Goal: Register for event/course

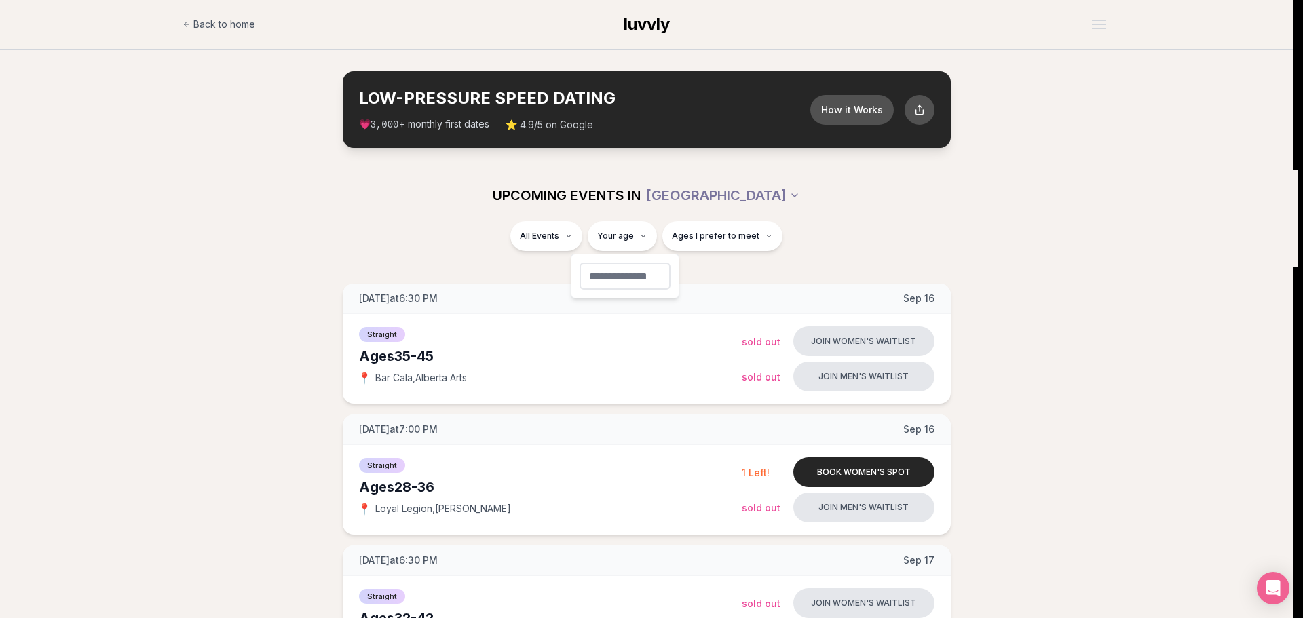
type input "**"
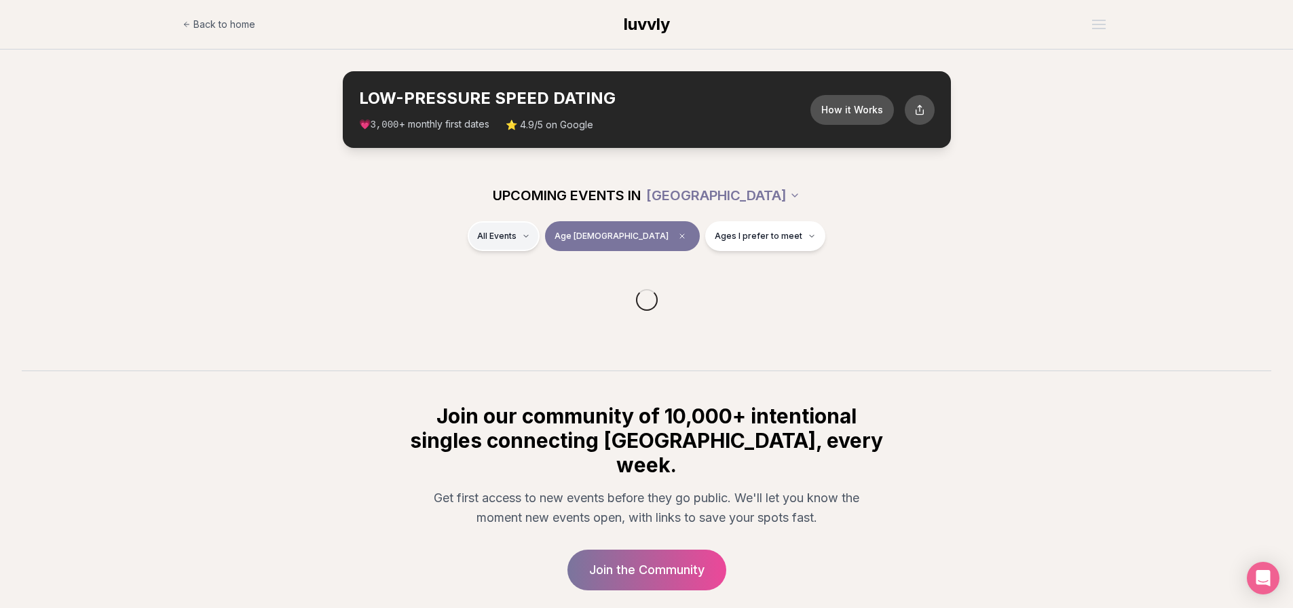
click at [557, 234] on html "Back to home luvvly LOW-PRESSURE SPEED DATING How it Works 💗 3,000 + monthly fi…" at bounding box center [646, 355] width 1293 height 710
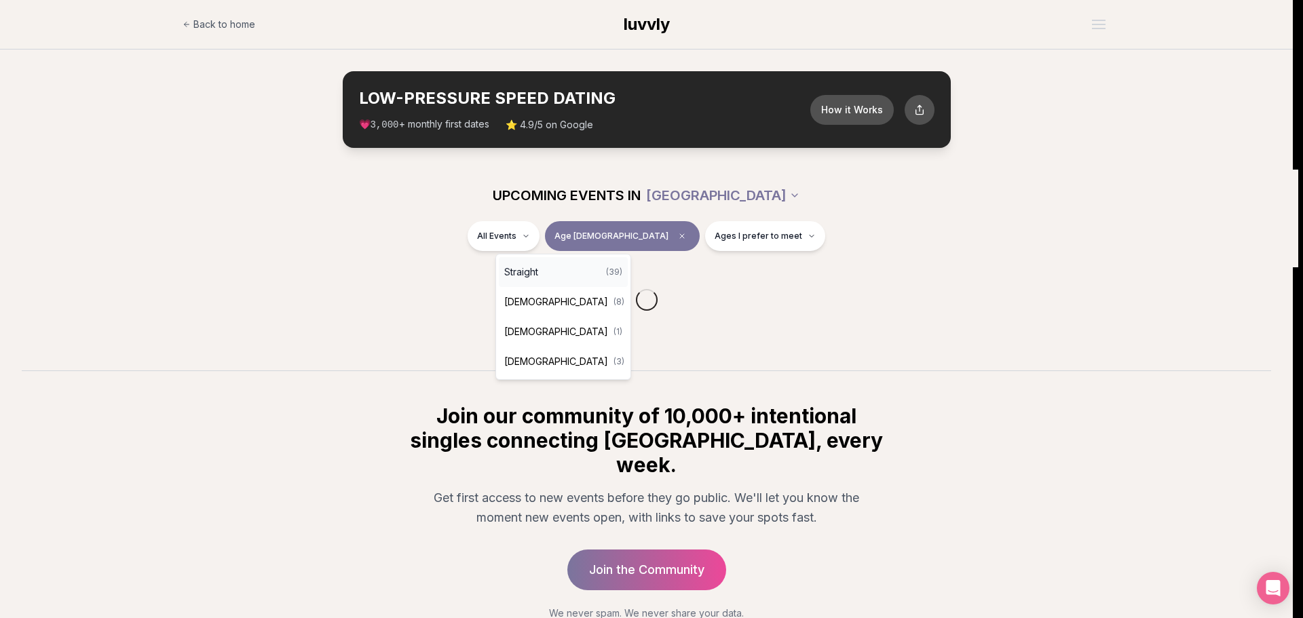
click at [523, 274] on span "Straight" at bounding box center [521, 272] width 34 height 14
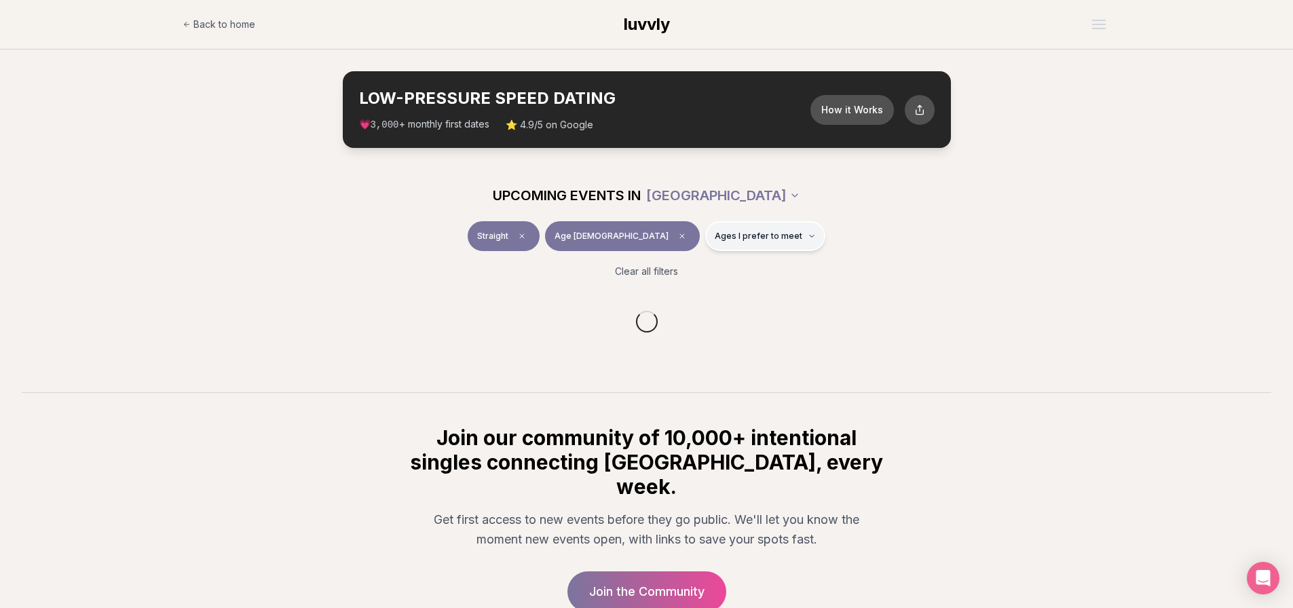
click at [728, 234] on span "Ages I prefer to meet" at bounding box center [759, 236] width 88 height 11
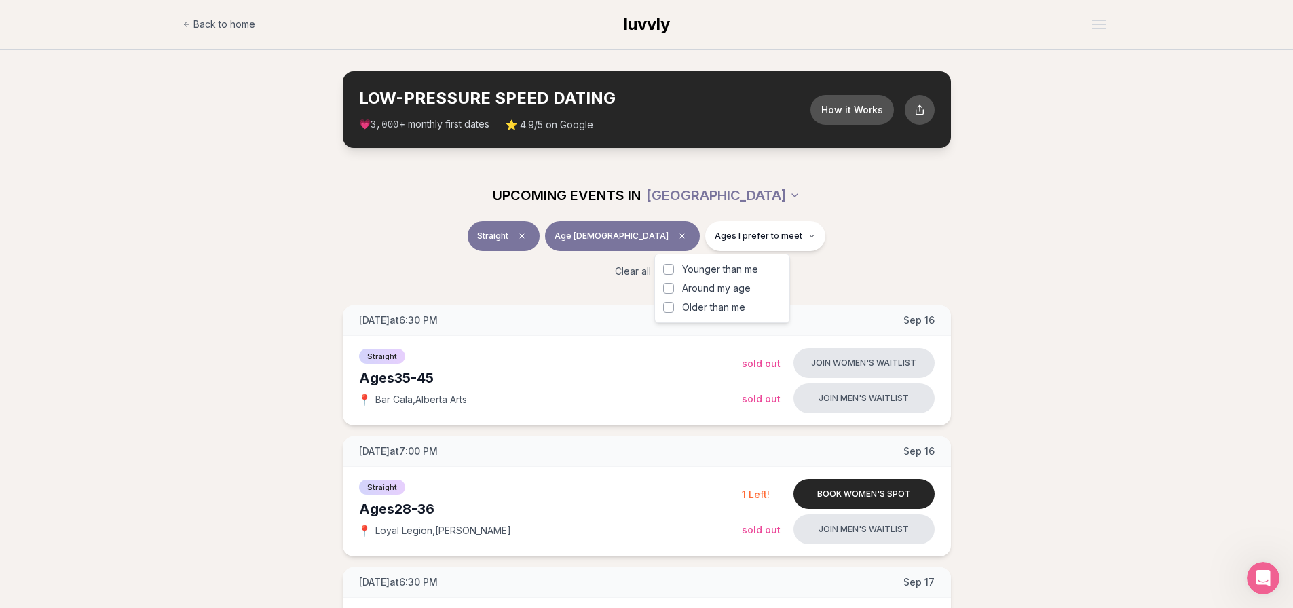
click at [668, 288] on button "Around my age" at bounding box center [668, 288] width 11 height 11
click at [668, 267] on button "Younger than me" at bounding box center [668, 269] width 11 height 11
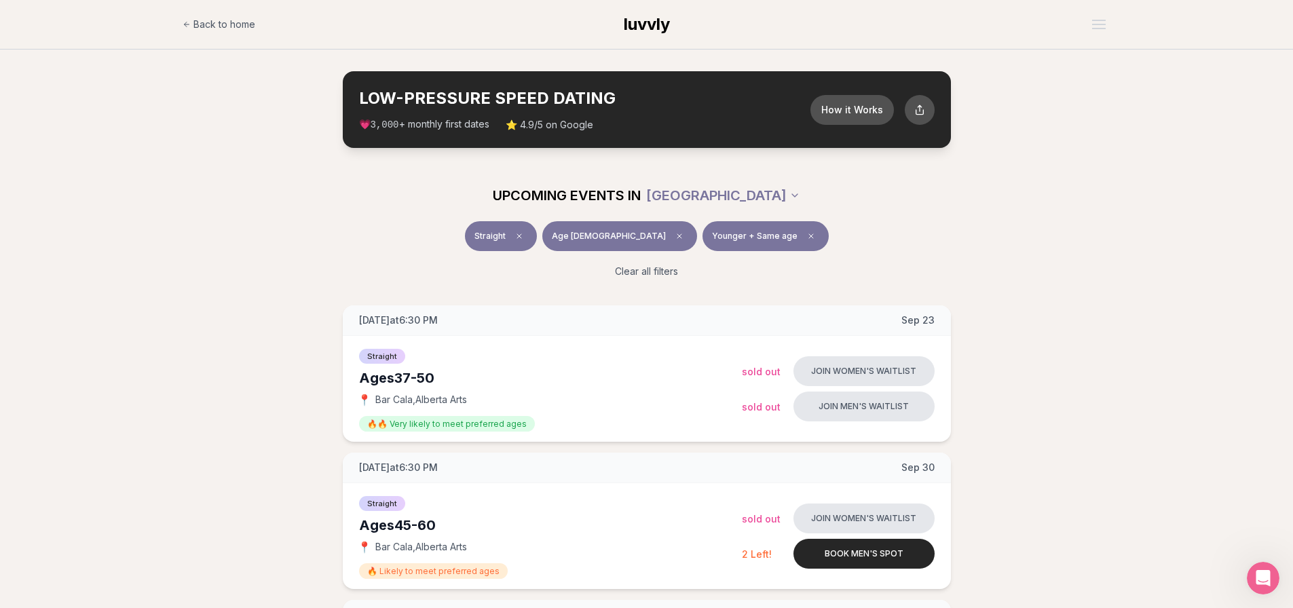
click at [675, 238] on icon "Clear age" at bounding box center [679, 236] width 8 height 8
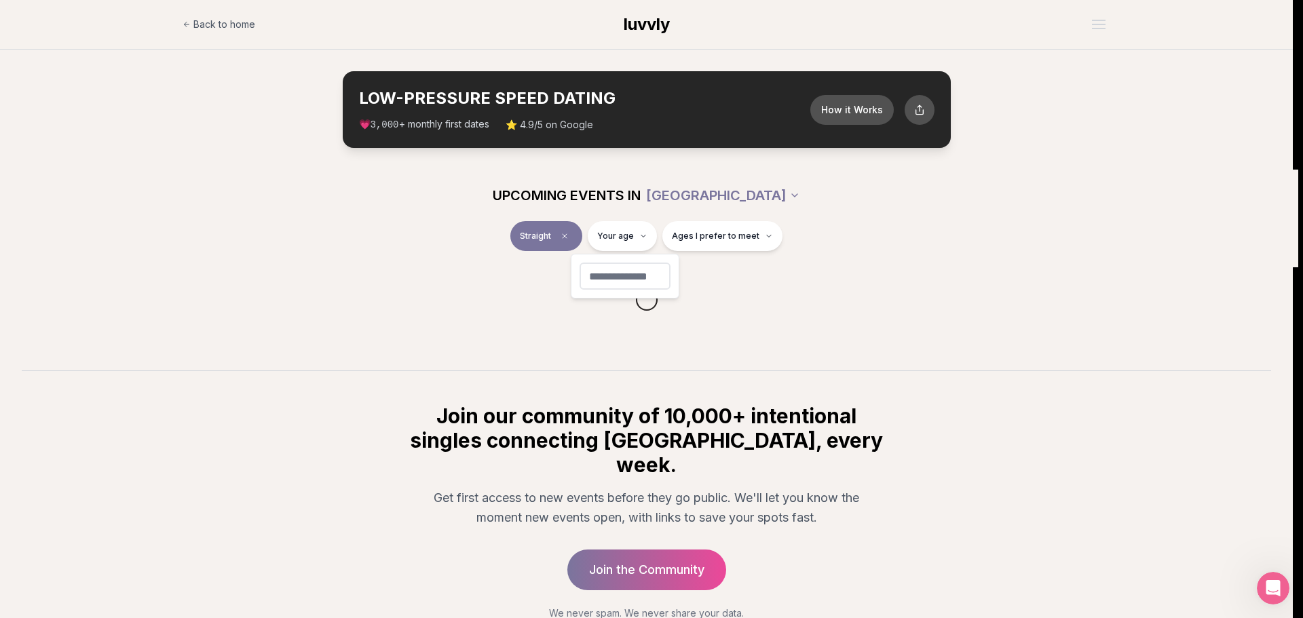
click at [634, 238] on html "Back to home luvvly LOW-PRESSURE SPEED DATING How it Works 💗 3,000 + monthly fi…" at bounding box center [651, 355] width 1303 height 710
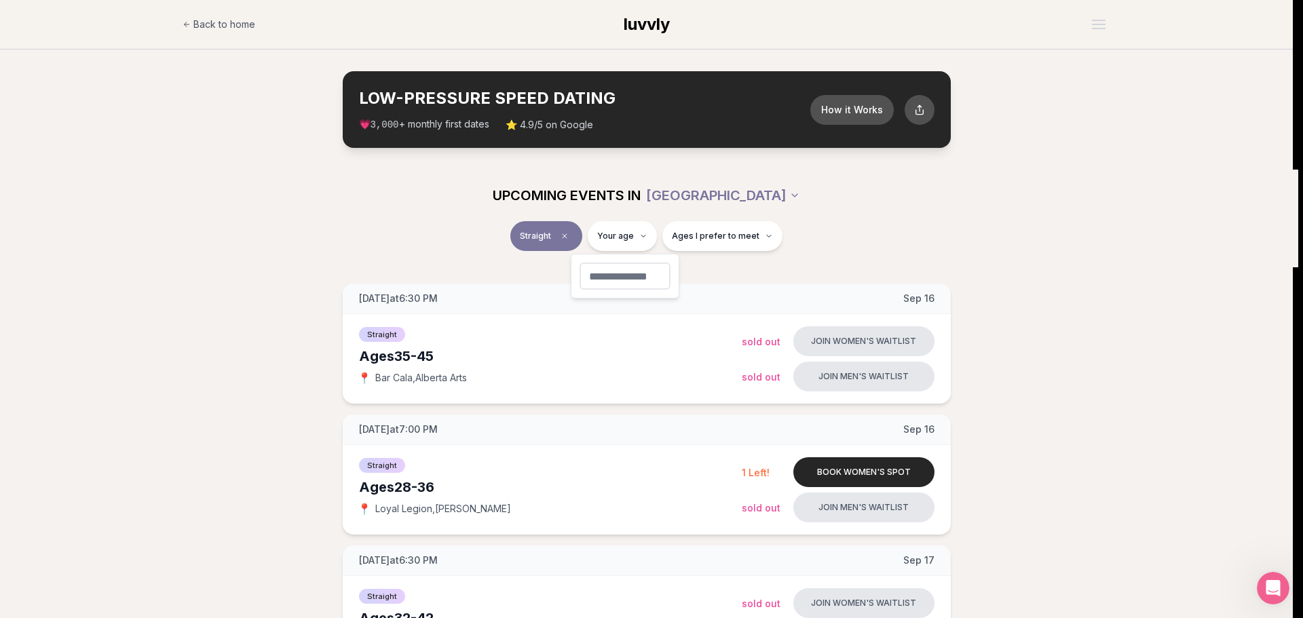
type input "**"
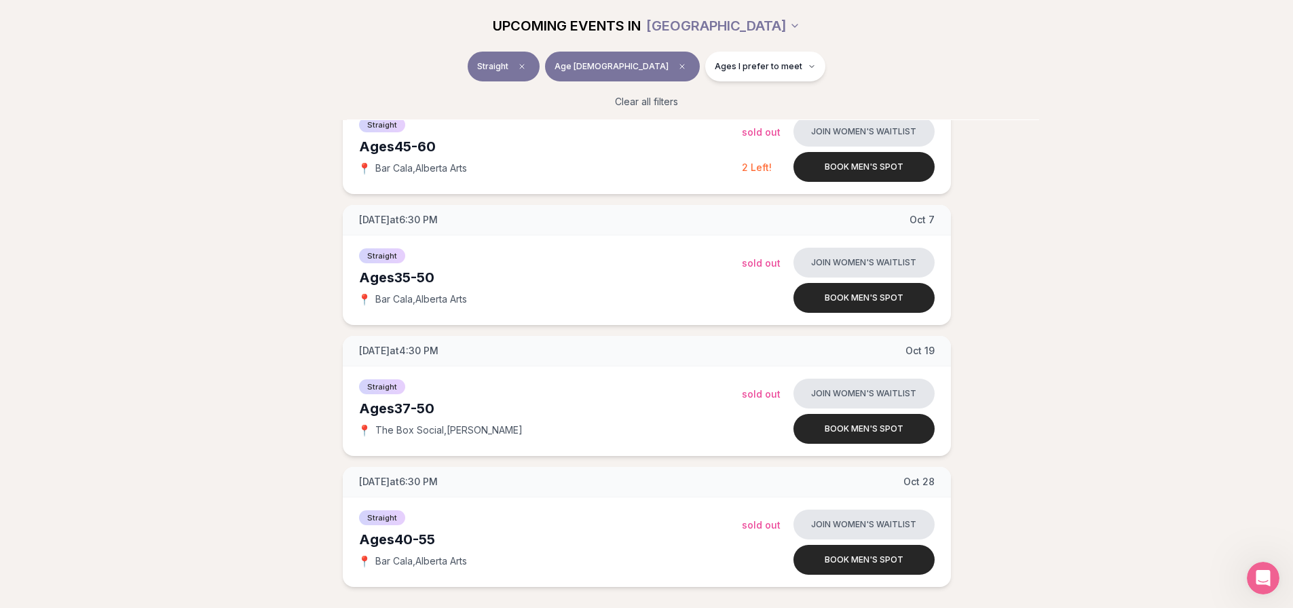
scroll to position [339, 0]
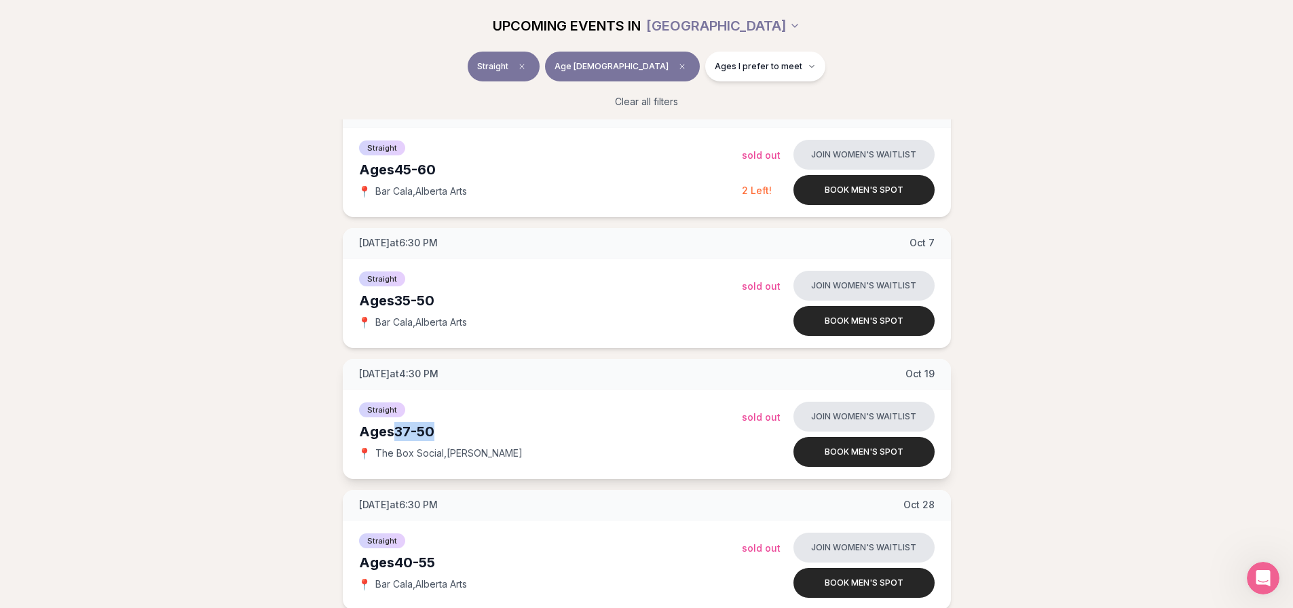
drag, startPoint x: 396, startPoint y: 432, endPoint x: 452, endPoint y: 430, distance: 55.7
click at [452, 430] on div "Ages [DEMOGRAPHIC_DATA]" at bounding box center [550, 431] width 383 height 19
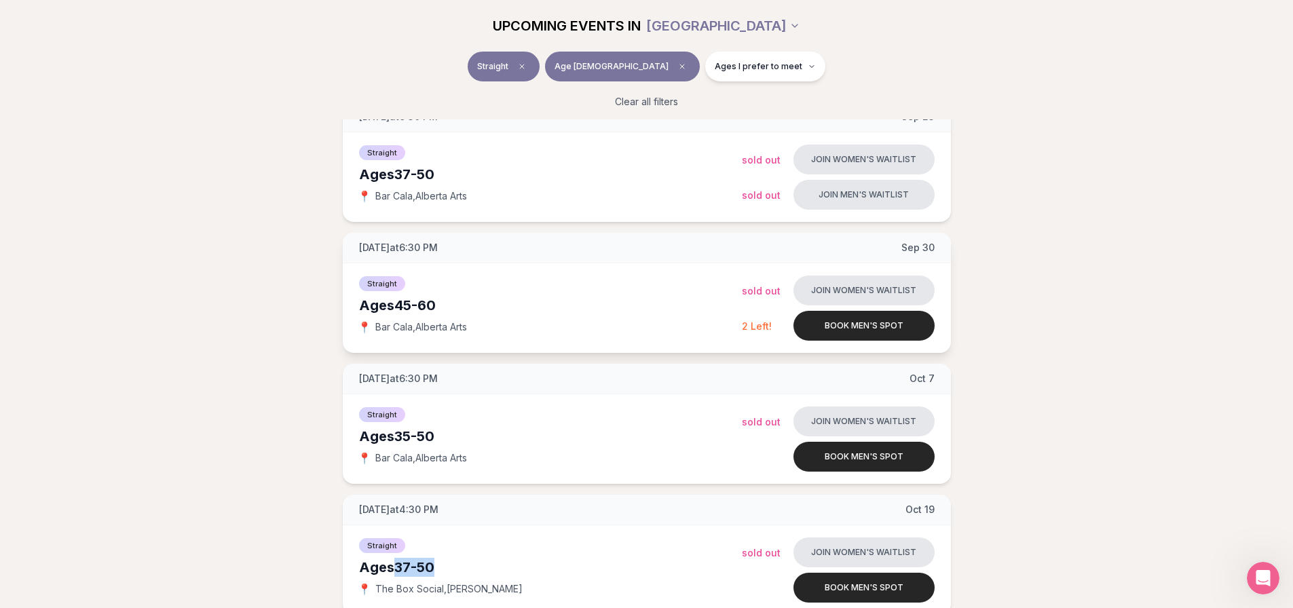
scroll to position [0, 0]
